Goal: Transaction & Acquisition: Purchase product/service

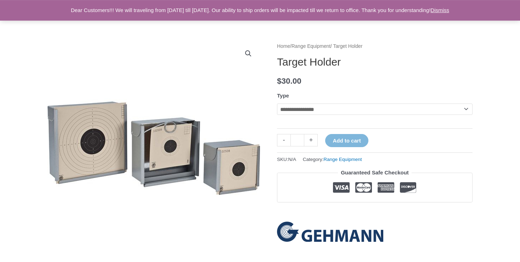
scroll to position [37, 0]
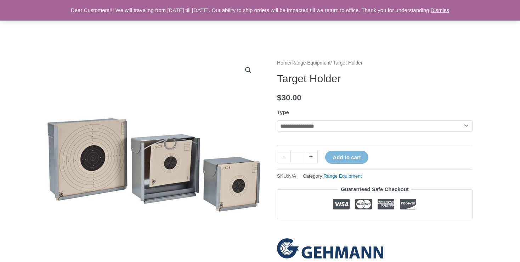
click at [154, 126] on img at bounding box center [153, 164] width 213 height 213
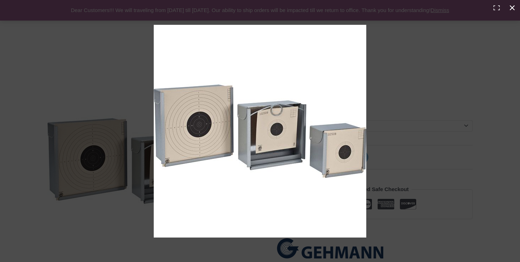
click at [396, 91] on div "Full screen image" at bounding box center [393, 145] width 479 height 241
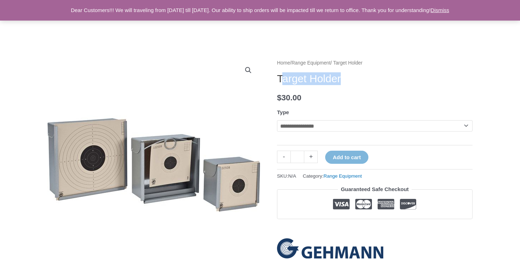
drag, startPoint x: 280, startPoint y: 77, endPoint x: 388, endPoint y: 78, distance: 107.4
click at [388, 78] on h1 "Target Holder" at bounding box center [375, 78] width 196 height 13
click at [280, 74] on h1 "Target Holder" at bounding box center [375, 78] width 196 height 13
drag, startPoint x: 277, startPoint y: 76, endPoint x: 356, endPoint y: 77, distance: 79.4
click at [356, 77] on h1 "Target Holder" at bounding box center [375, 78] width 196 height 13
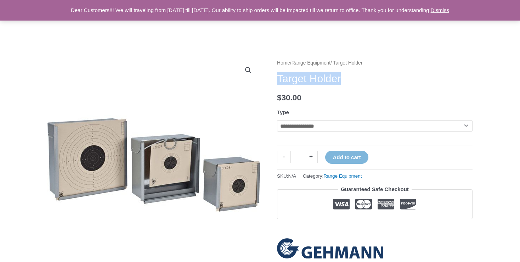
copy h1 "Target Holder"
click at [167, 165] on img at bounding box center [153, 164] width 213 height 213
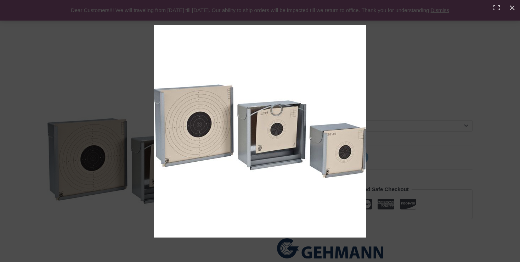
click at [239, 129] on img "Full screen image" at bounding box center [260, 131] width 213 height 213
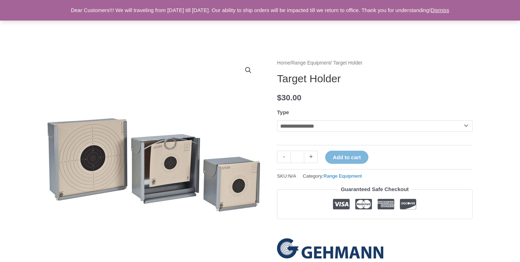
click at [190, 178] on img at bounding box center [153, 164] width 213 height 213
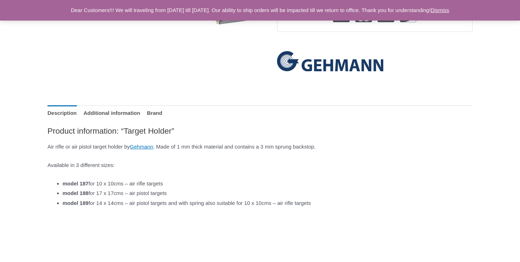
scroll to position [411, 0]
